Goal: Information Seeking & Learning: Check status

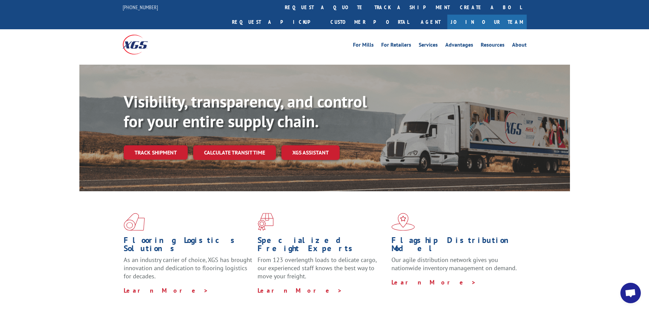
click at [369, 5] on link "track a shipment" at bounding box center [411, 7] width 85 height 15
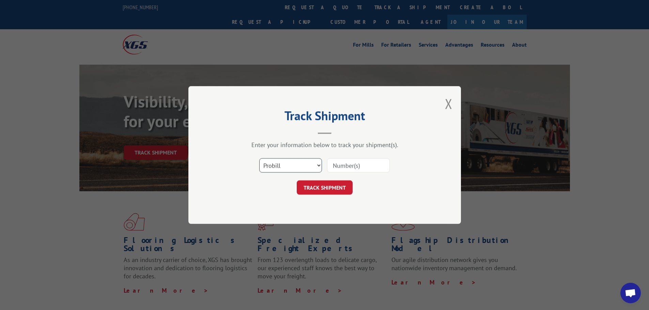
click at [286, 161] on select "Select category... Probill BOL PO" at bounding box center [290, 165] width 63 height 14
select select "bol"
click at [259, 158] on select "Select category... Probill BOL PO" at bounding box center [290, 165] width 63 height 14
click at [365, 166] on input at bounding box center [358, 165] width 63 height 14
paste input "6013174"
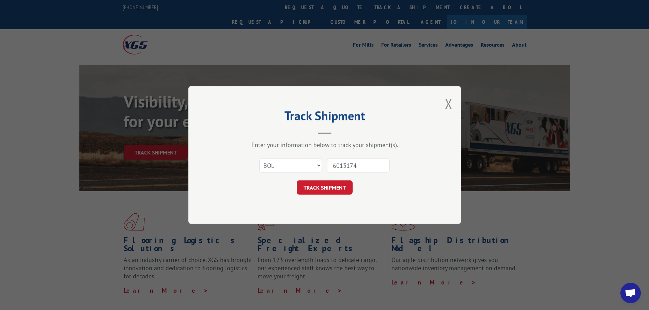
type input "6013174"
click at [320, 188] on button "TRACK SHIPMENT" at bounding box center [325, 187] width 56 height 14
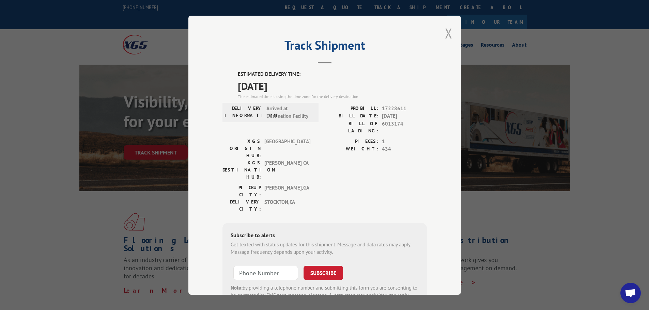
click at [448, 34] on button "Close modal" at bounding box center [448, 33] width 7 height 18
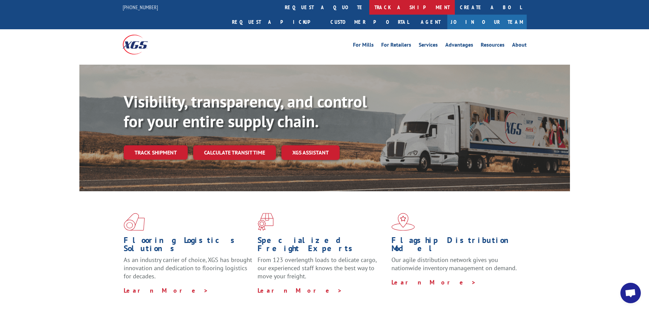
click at [369, 9] on link "track a shipment" at bounding box center [411, 7] width 85 height 15
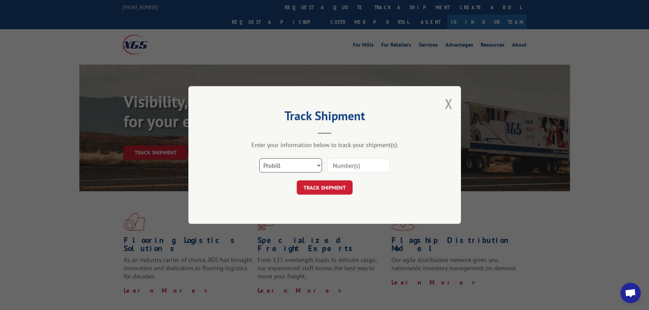
click at [280, 165] on select "Select category... Probill BOL PO" at bounding box center [290, 165] width 63 height 14
select select "bol"
click at [259, 158] on select "Select category... Probill BOL PO" at bounding box center [290, 165] width 63 height 14
click at [345, 170] on input at bounding box center [358, 165] width 63 height 14
paste input "5179936"
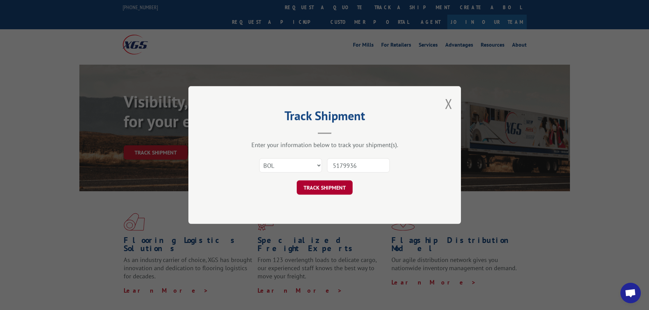
type input "5179936"
click at [337, 183] on button "TRACK SHIPMENT" at bounding box center [325, 187] width 56 height 14
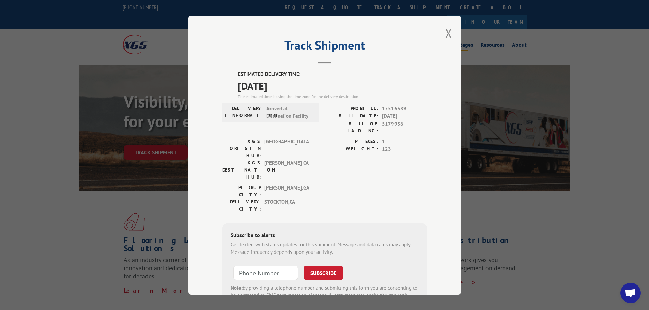
click at [445, 31] on button "Close modal" at bounding box center [448, 33] width 7 height 18
